Goal: Information Seeking & Learning: Check status

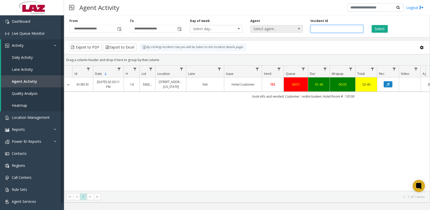
drag, startPoint x: 337, startPoint y: 29, endPoint x: 295, endPoint y: 29, distance: 41.7
click at [301, 29] on div "**********" at bounding box center [247, 25] width 366 height 24
click at [412, 30] on div "Select" at bounding box center [397, 26] width 60 height 14
click at [349, 29] on input "number" at bounding box center [336, 29] width 53 height 8
paste input "*******"
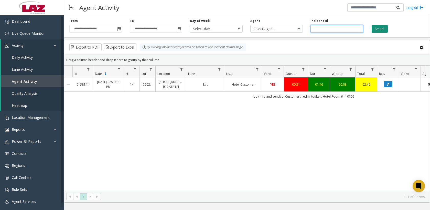
type input "*******"
click at [378, 29] on button "Select" at bounding box center [379, 29] width 16 height 8
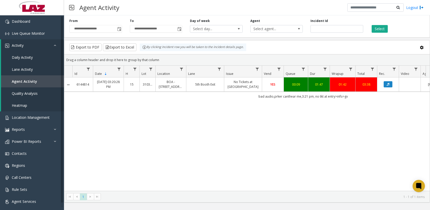
click at [406, 88] on td "Data table" at bounding box center [410, 85] width 22 height 14
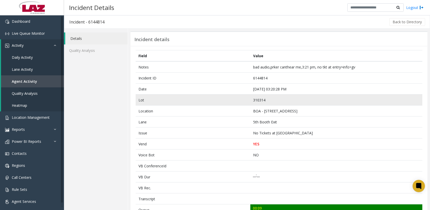
click at [262, 101] on td "310314" at bounding box center [336, 100] width 172 height 11
copy td "310314"
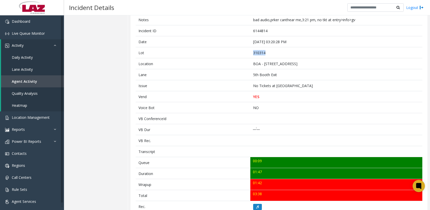
scroll to position [77, 0]
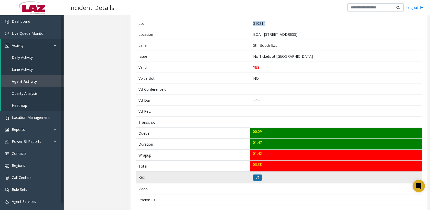
click at [257, 176] on button at bounding box center [257, 178] width 9 height 6
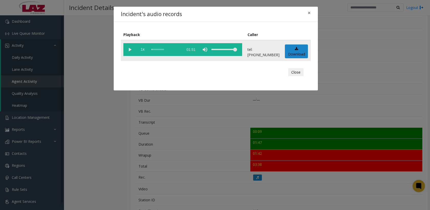
click at [130, 49] on vg-play-pause at bounding box center [129, 49] width 13 height 13
click at [133, 49] on vg-play-pause at bounding box center [129, 49] width 13 height 13
click at [130, 50] on vg-play-pause at bounding box center [129, 49] width 13 height 13
click at [300, 70] on button "Close" at bounding box center [295, 72] width 15 height 8
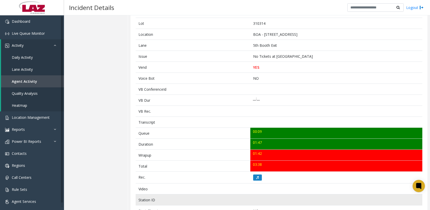
click at [303, 201] on td at bounding box center [336, 200] width 172 height 11
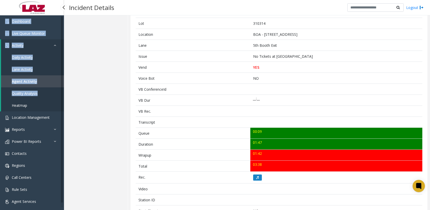
click at [0, 103] on html "Dashboard Live Queue Monitor Activity Daily Activity Lane Activity Agent Activi…" at bounding box center [215, 105] width 430 height 210
